Goal: Navigation & Orientation: Find specific page/section

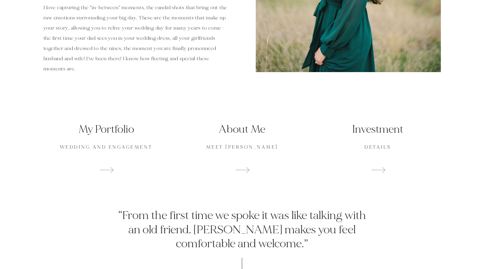
scroll to position [510, 0]
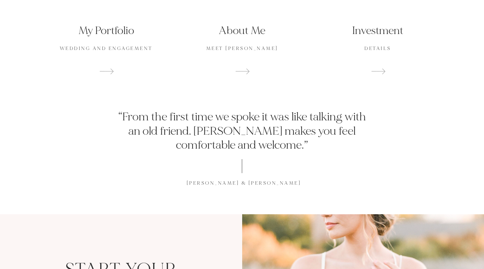
click at [143, 53] on div "My Portfolio wedding and engagement" at bounding box center [107, 49] width 126 height 66
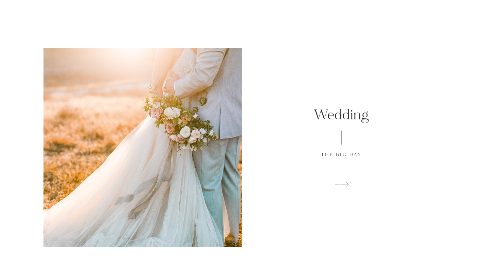
scroll to position [102, 0]
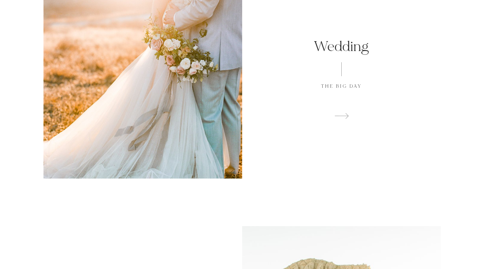
click at [349, 54] on h1 "Wedding" at bounding box center [342, 47] width 158 height 18
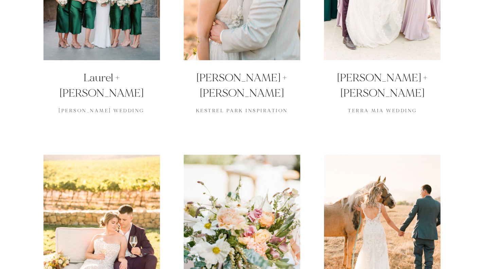
scroll to position [748, 0]
